Goal: Information Seeking & Learning: Understand process/instructions

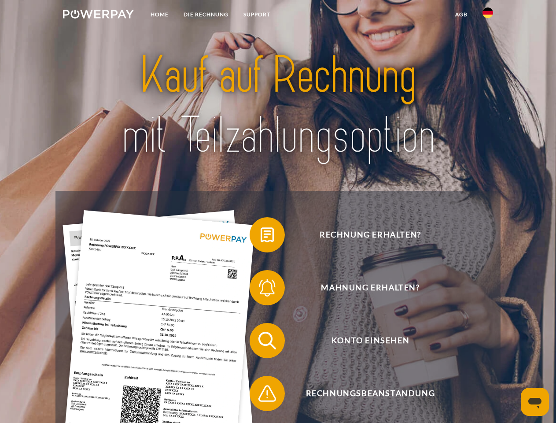
click at [98, 15] on img at bounding box center [98, 14] width 71 height 9
click at [488, 15] on img at bounding box center [487, 12] width 11 height 11
click at [461, 15] on link "agb" at bounding box center [461, 15] width 27 height 16
click at [261, 236] on span at bounding box center [254, 235] width 44 height 44
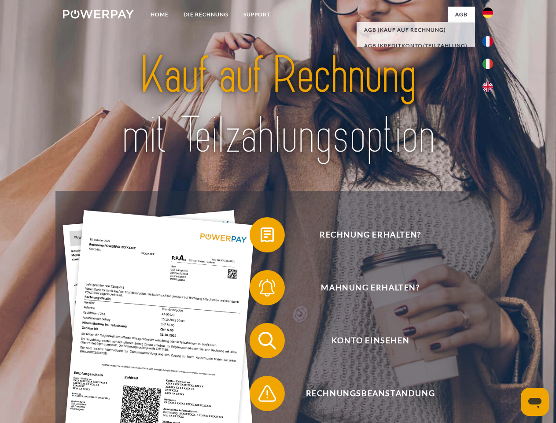
click at [261, 289] on span at bounding box center [254, 287] width 44 height 44
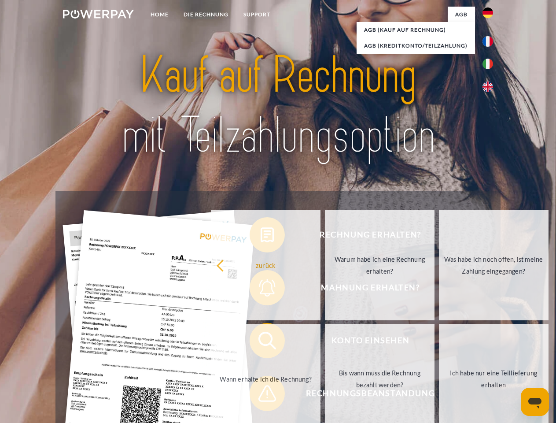
click at [325, 342] on link "Bis wann muss die Rechnung bezahlt werden?" at bounding box center [380, 379] width 110 height 110
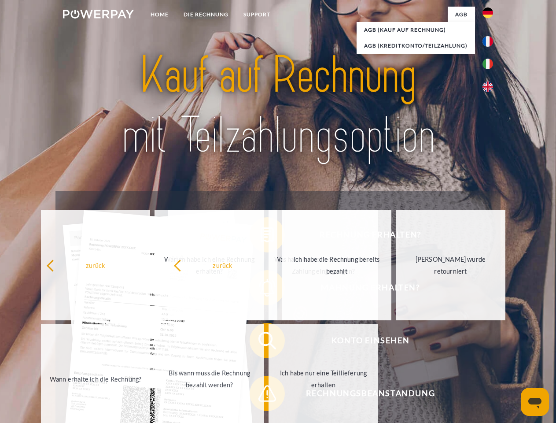
click at [261, 395] on span at bounding box center [254, 393] width 44 height 44
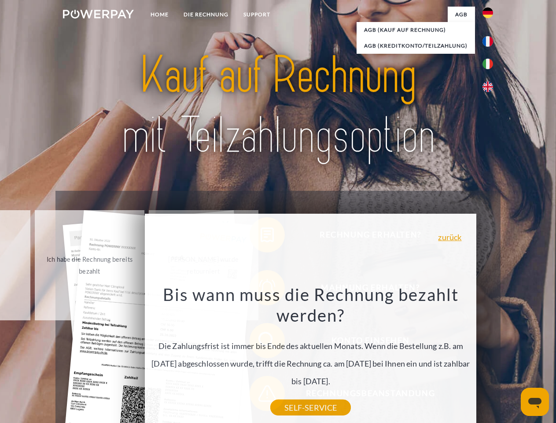
click at [535, 401] on icon "Messaging-Fenster öffnen" at bounding box center [534, 402] width 13 height 11
